Goal: Task Accomplishment & Management: Manage account settings

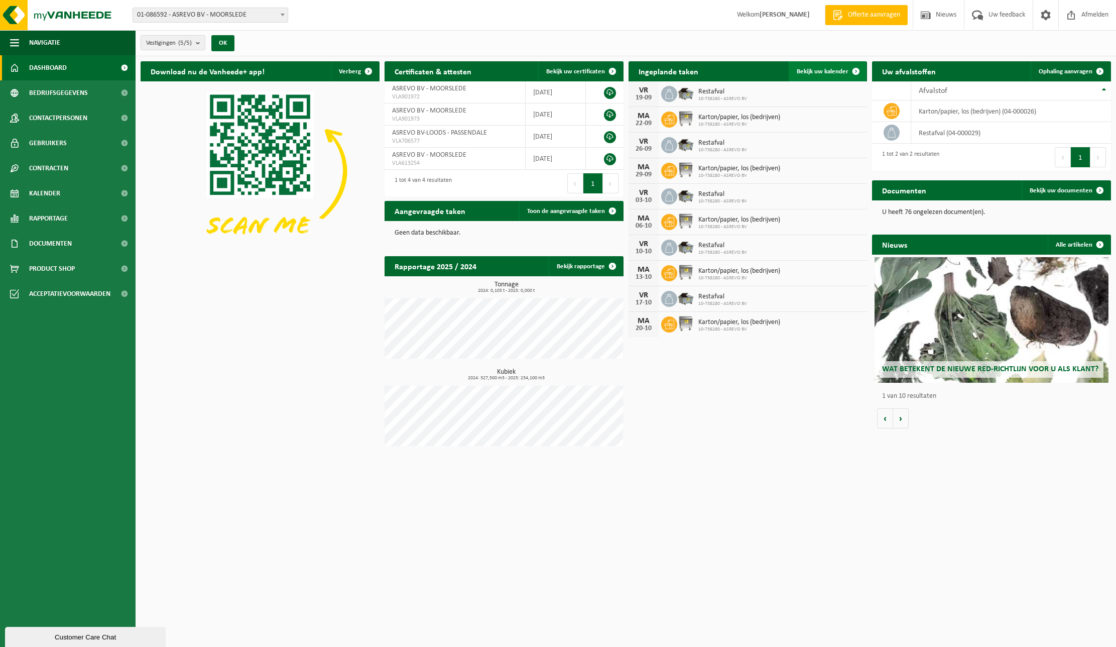
click at [846, 71] on span at bounding box center [856, 71] width 20 height 20
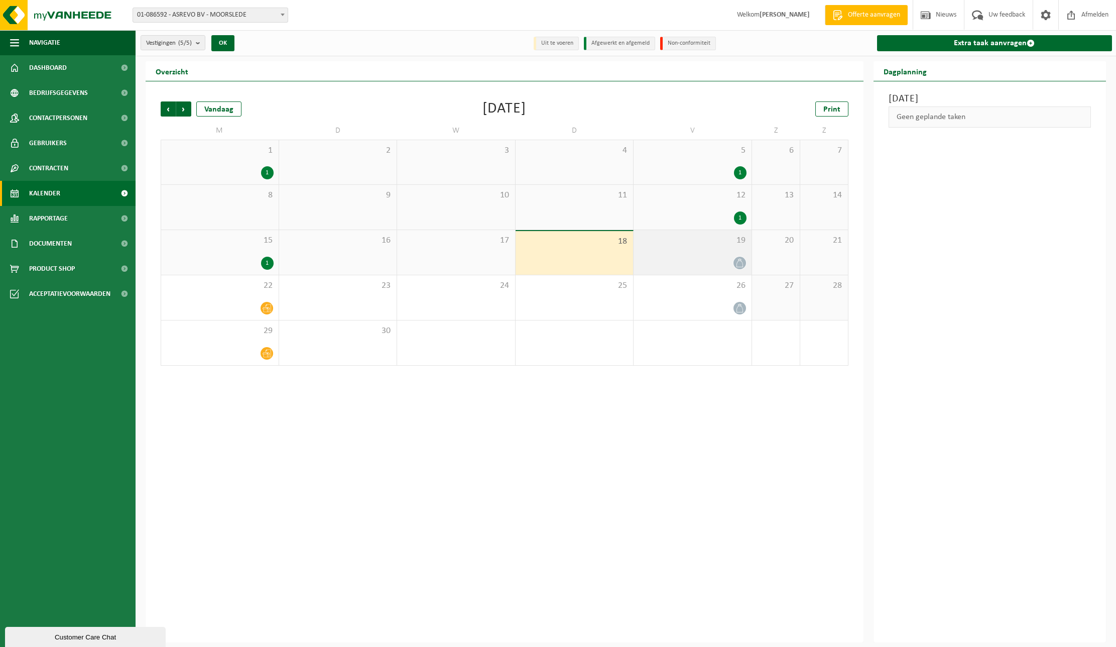
click at [695, 249] on div "19" at bounding box center [693, 252] width 118 height 45
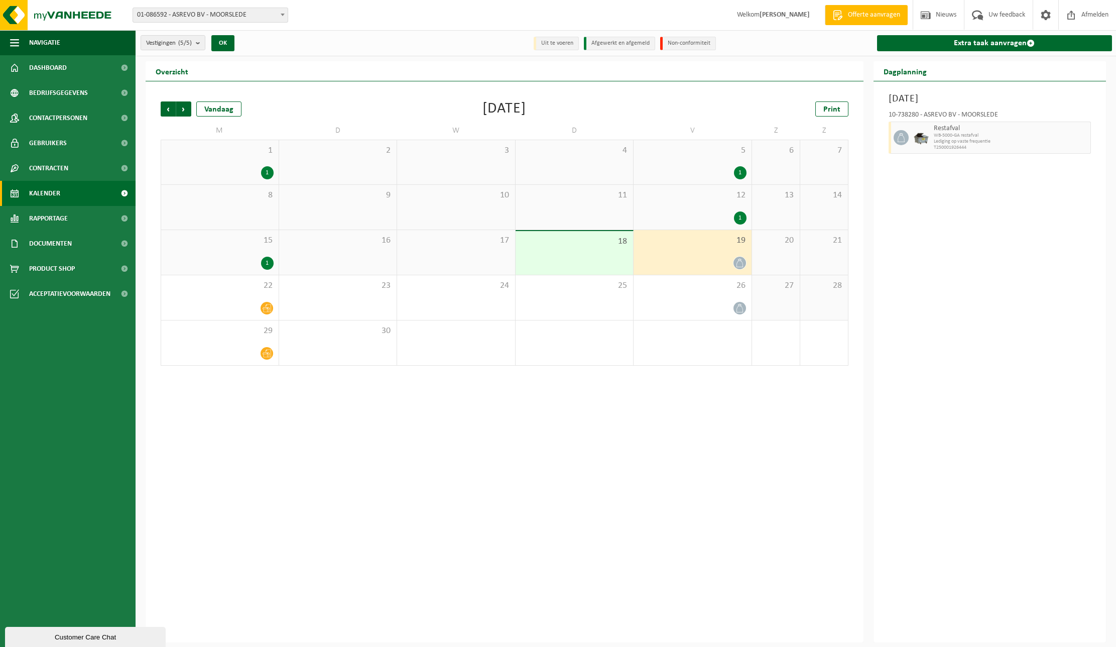
click at [963, 135] on span "WB-5000-GA restafval" at bounding box center [1011, 136] width 154 height 6
click at [1035, 139] on span "Lediging op vaste frequentie" at bounding box center [1011, 142] width 154 height 6
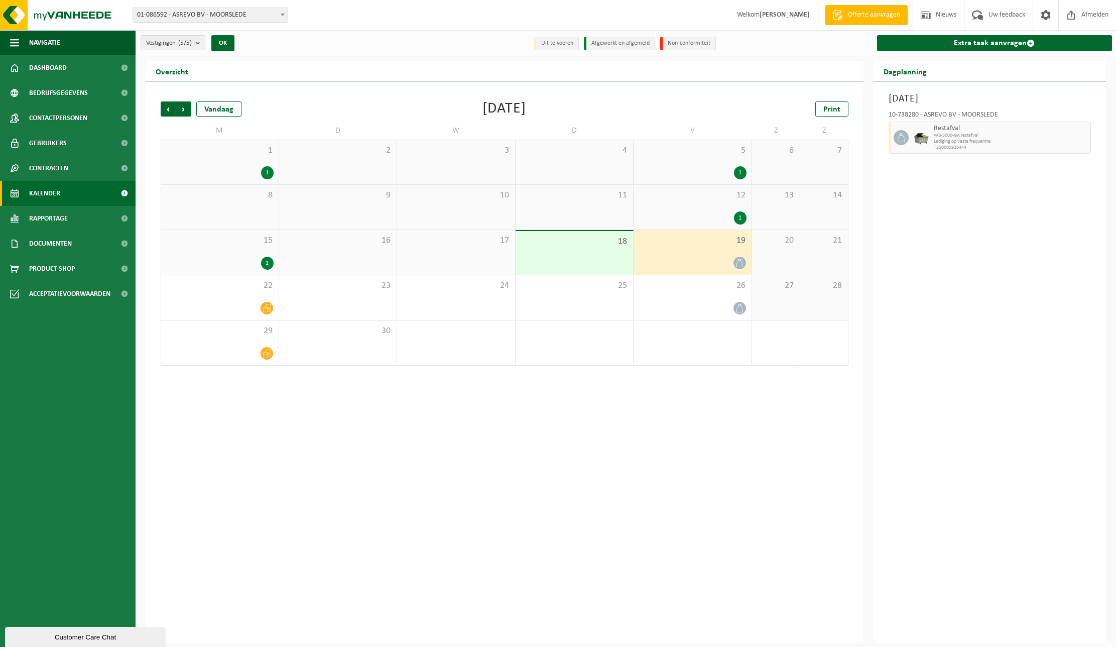
click at [1031, 139] on span "Lediging op vaste frequentie" at bounding box center [1011, 142] width 154 height 6
click at [907, 138] on span at bounding box center [901, 137] width 15 height 15
click at [995, 134] on span "WB-5000-GA restafval" at bounding box center [1011, 136] width 154 height 6
click at [999, 134] on span "WB-5000-GA restafval" at bounding box center [1011, 136] width 154 height 6
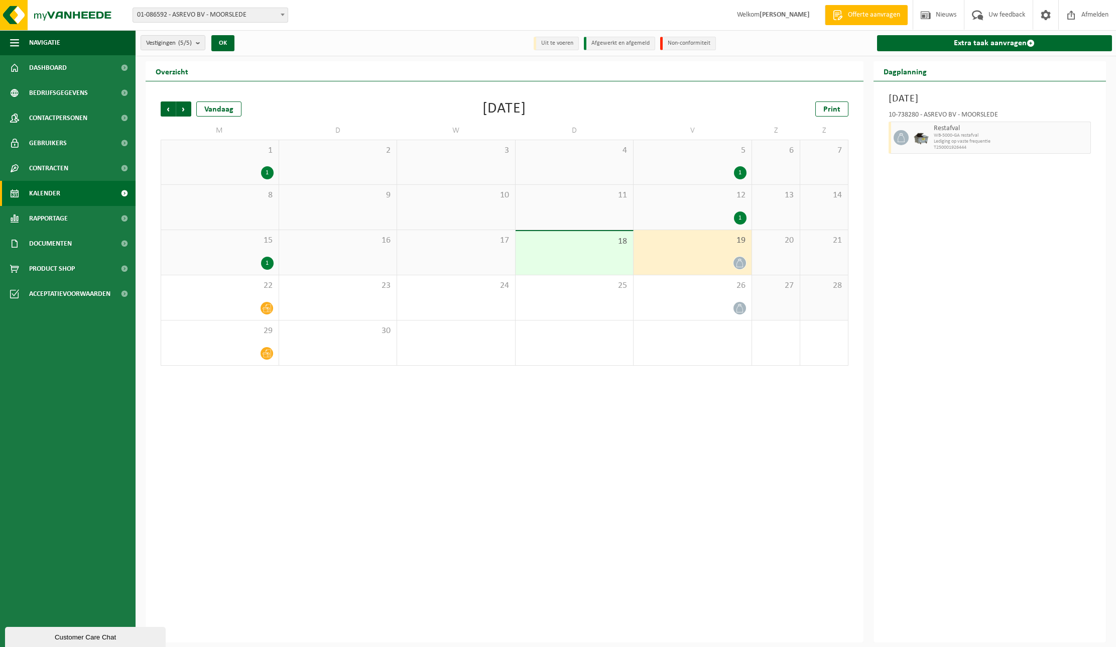
click at [999, 134] on span "WB-5000-GA restafval" at bounding box center [1011, 136] width 154 height 6
click at [737, 251] on div "19" at bounding box center [693, 252] width 118 height 45
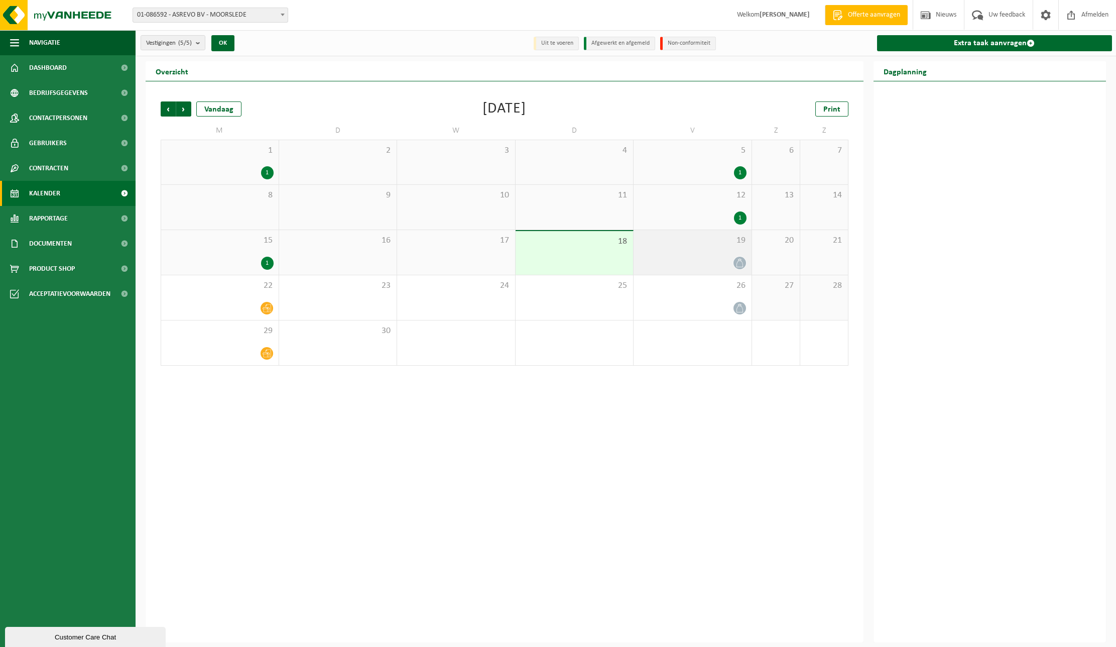
click at [737, 251] on div "19" at bounding box center [693, 252] width 118 height 45
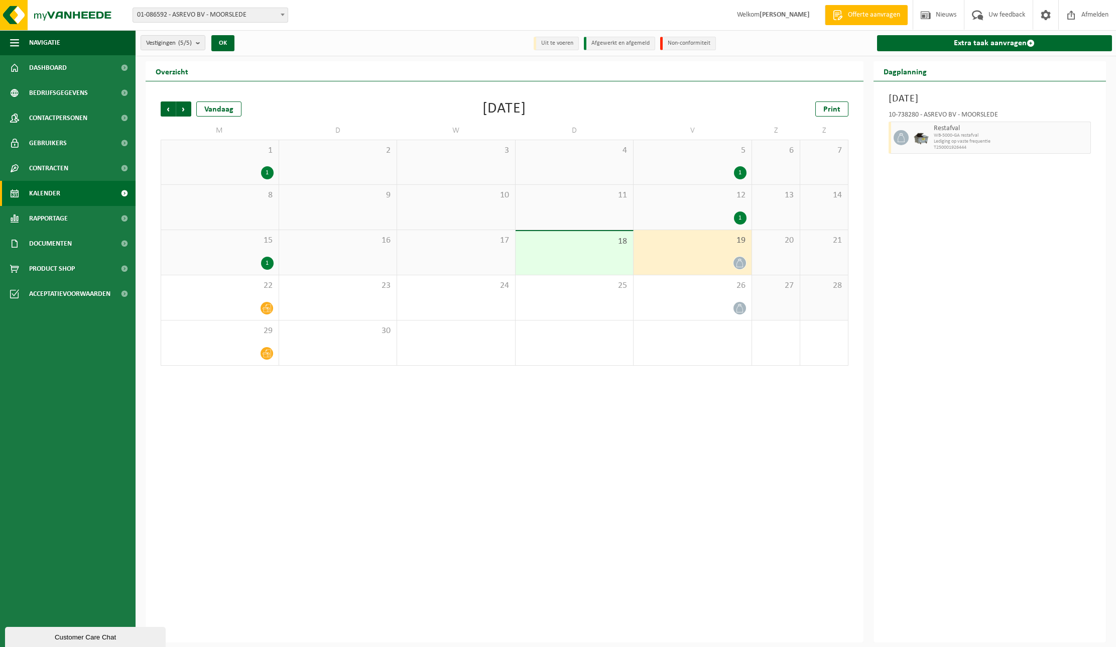
click at [711, 256] on div at bounding box center [693, 263] width 108 height 14
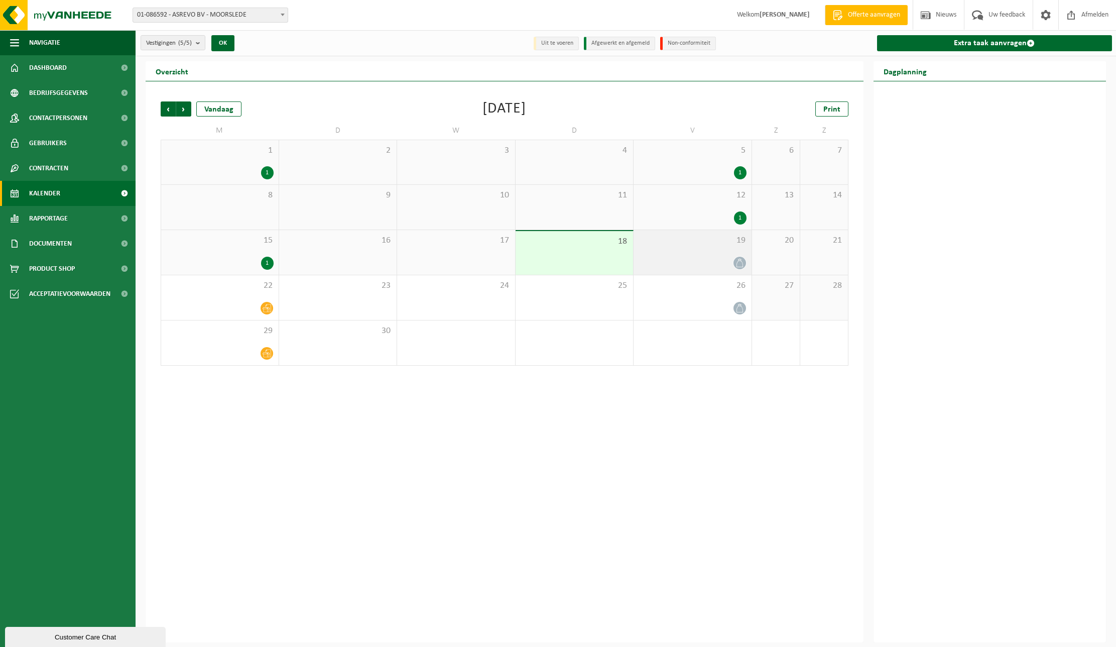
click at [711, 256] on div at bounding box center [693, 263] width 108 height 14
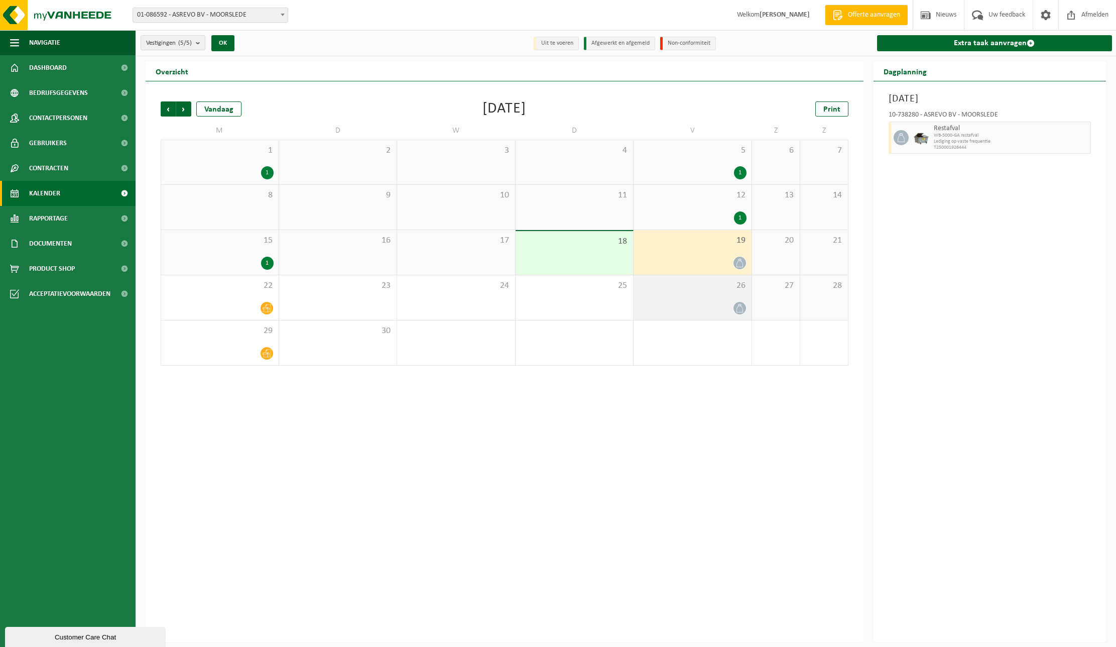
click at [729, 301] on div at bounding box center [693, 308] width 108 height 14
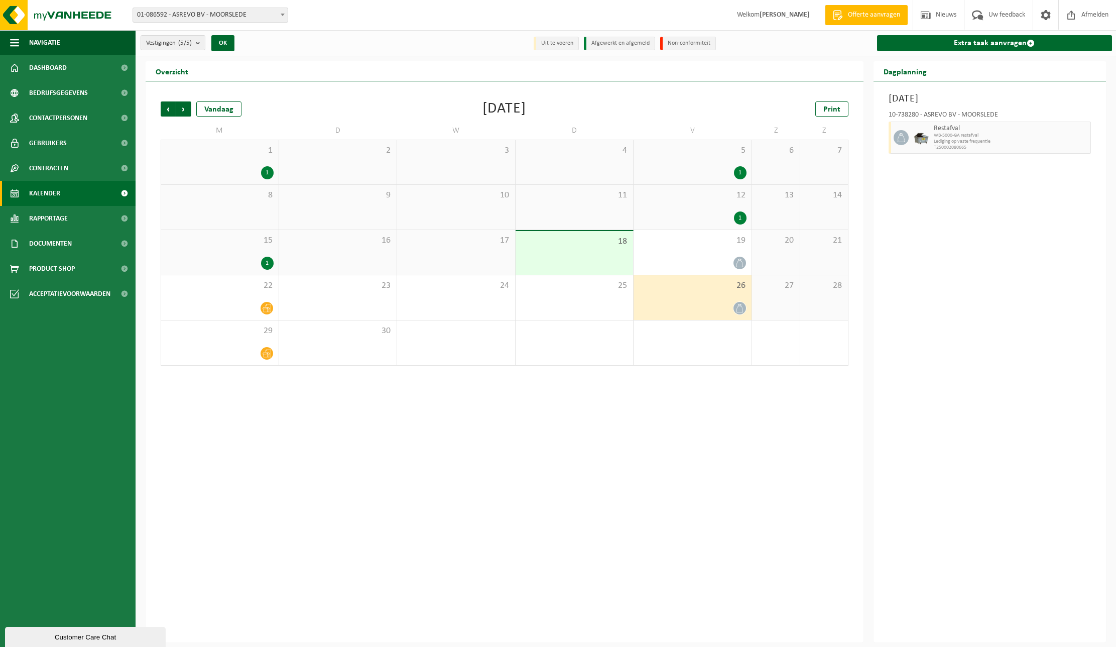
click at [731, 297] on div "26" at bounding box center [693, 297] width 118 height 45
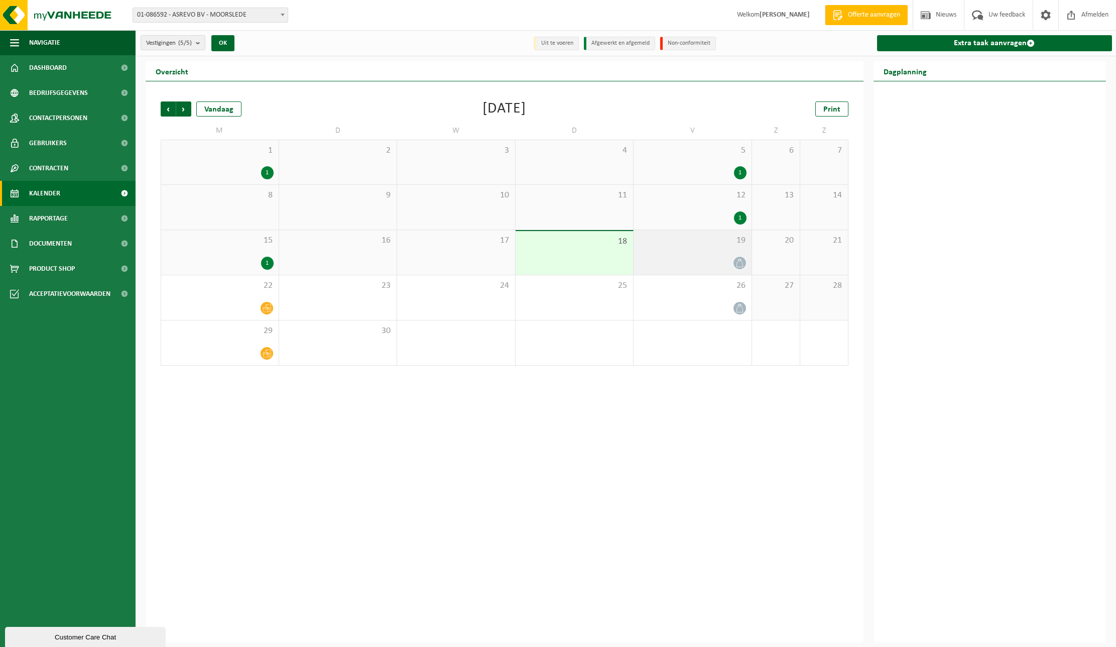
click at [723, 258] on div at bounding box center [693, 263] width 108 height 14
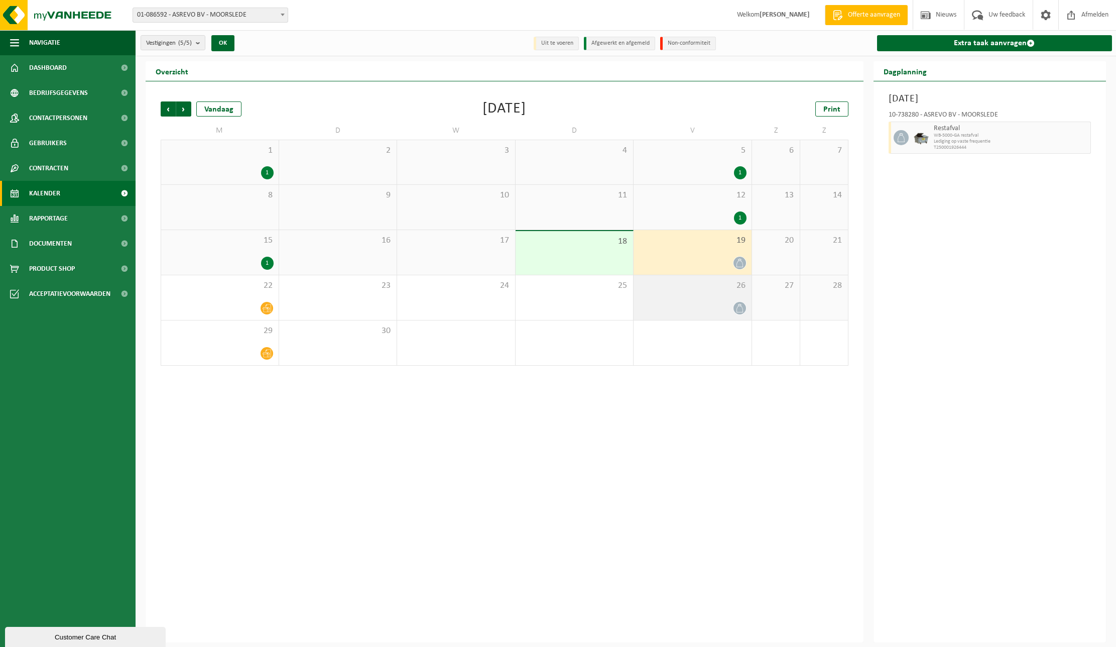
click at [691, 292] on div "26" at bounding box center [693, 297] width 118 height 45
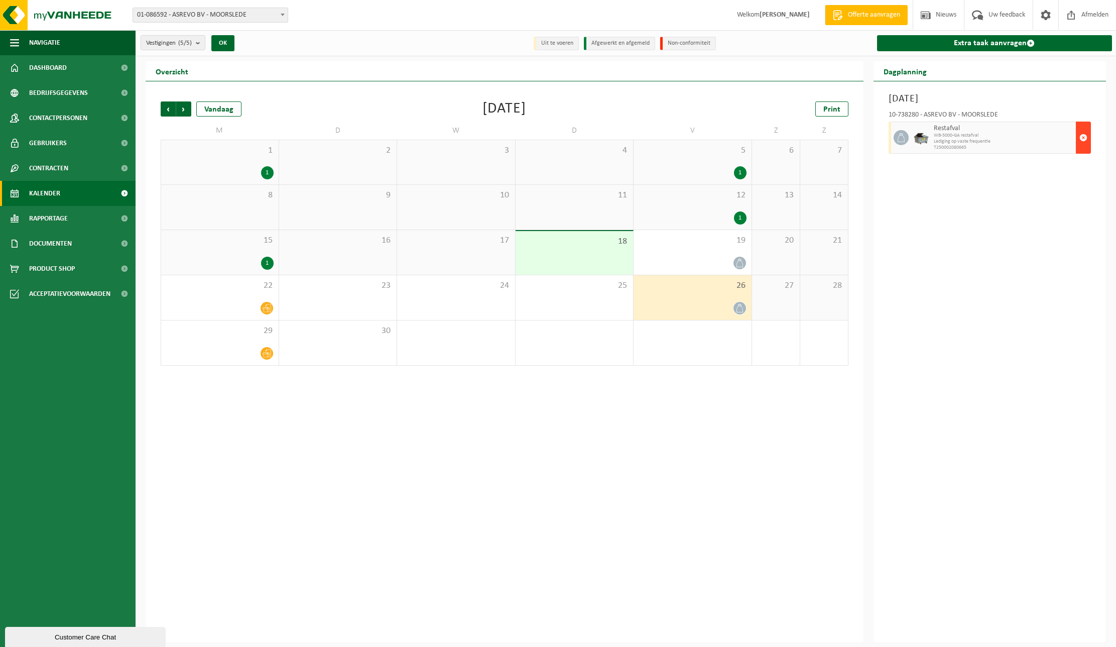
click at [1080, 135] on span "button" at bounding box center [1084, 138] width 8 height 20
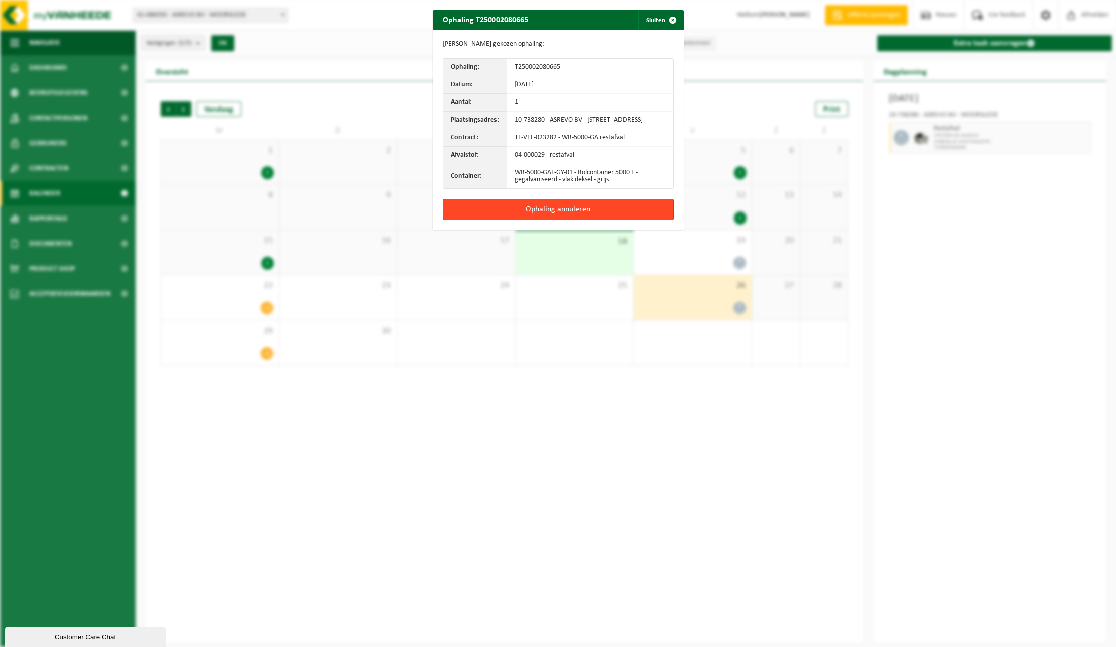
click at [611, 216] on button "Ophaling annuleren" at bounding box center [558, 209] width 231 height 21
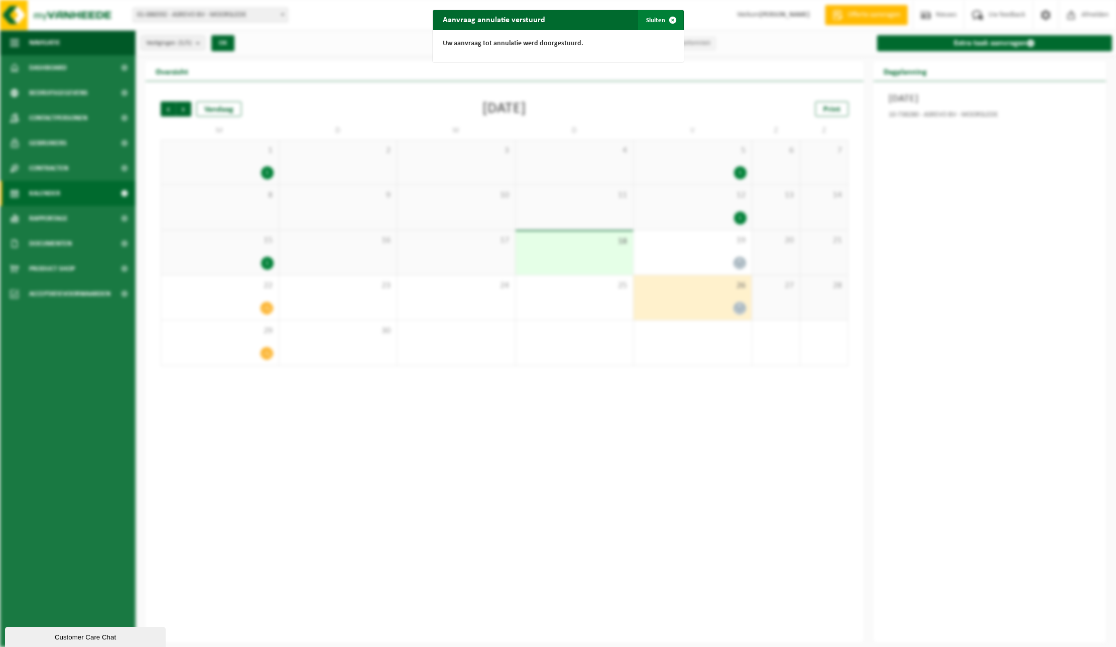
click at [671, 19] on span "button" at bounding box center [673, 20] width 20 height 20
